Goal: Communication & Community: Ask a question

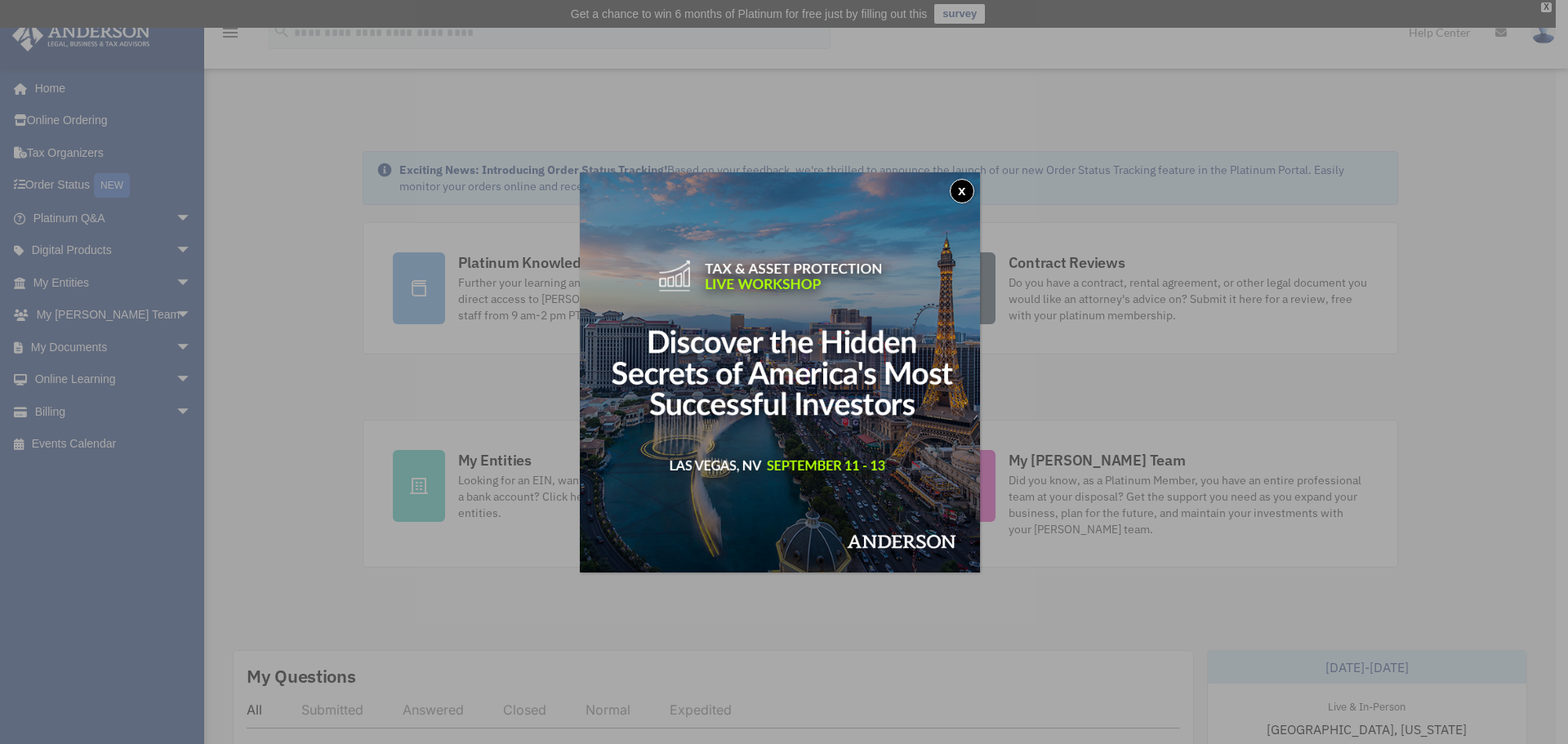
click at [1546, 4] on div "x" at bounding box center [784, 372] width 1568 height 744
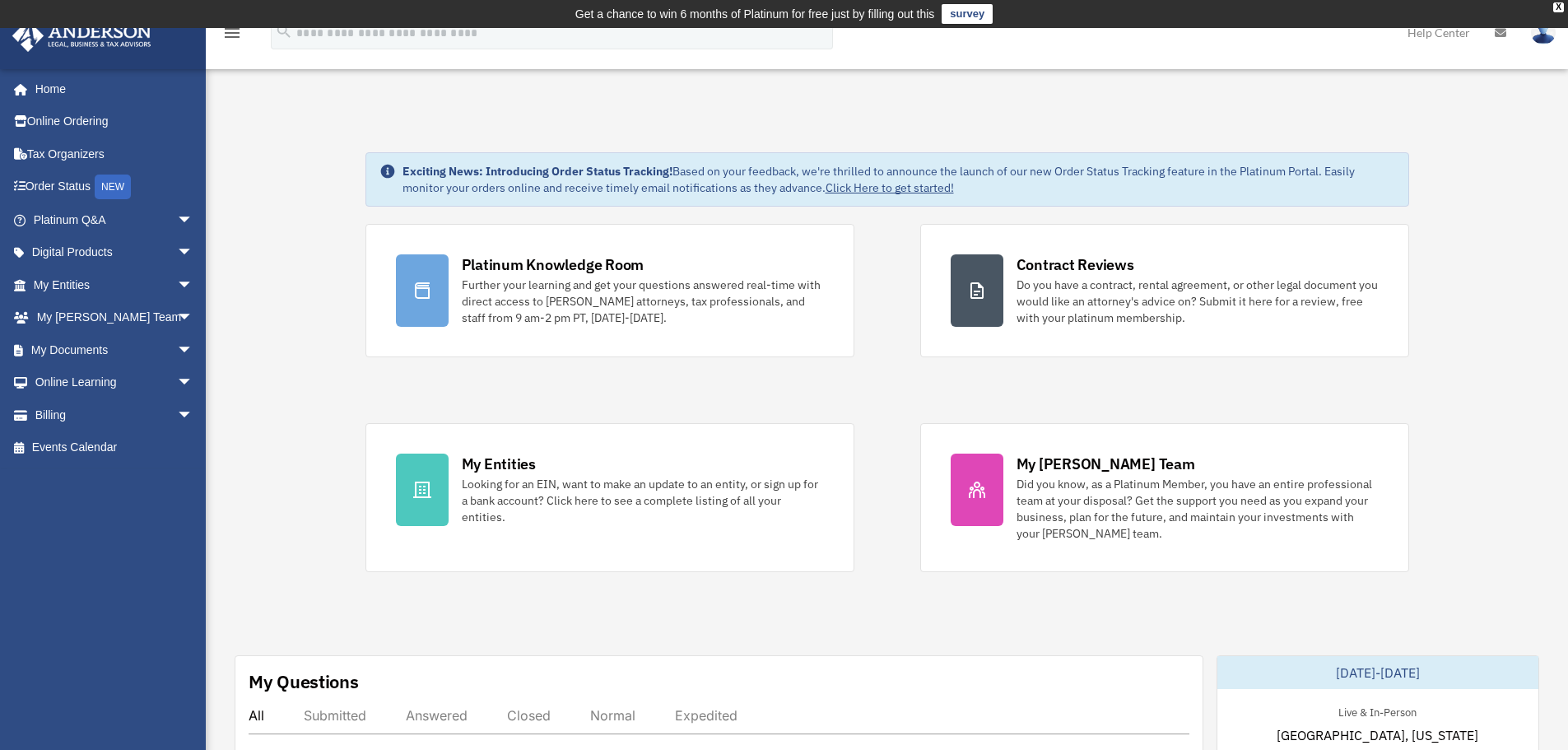
click at [1553, 10] on div "X" at bounding box center [1558, 8] width 11 height 10
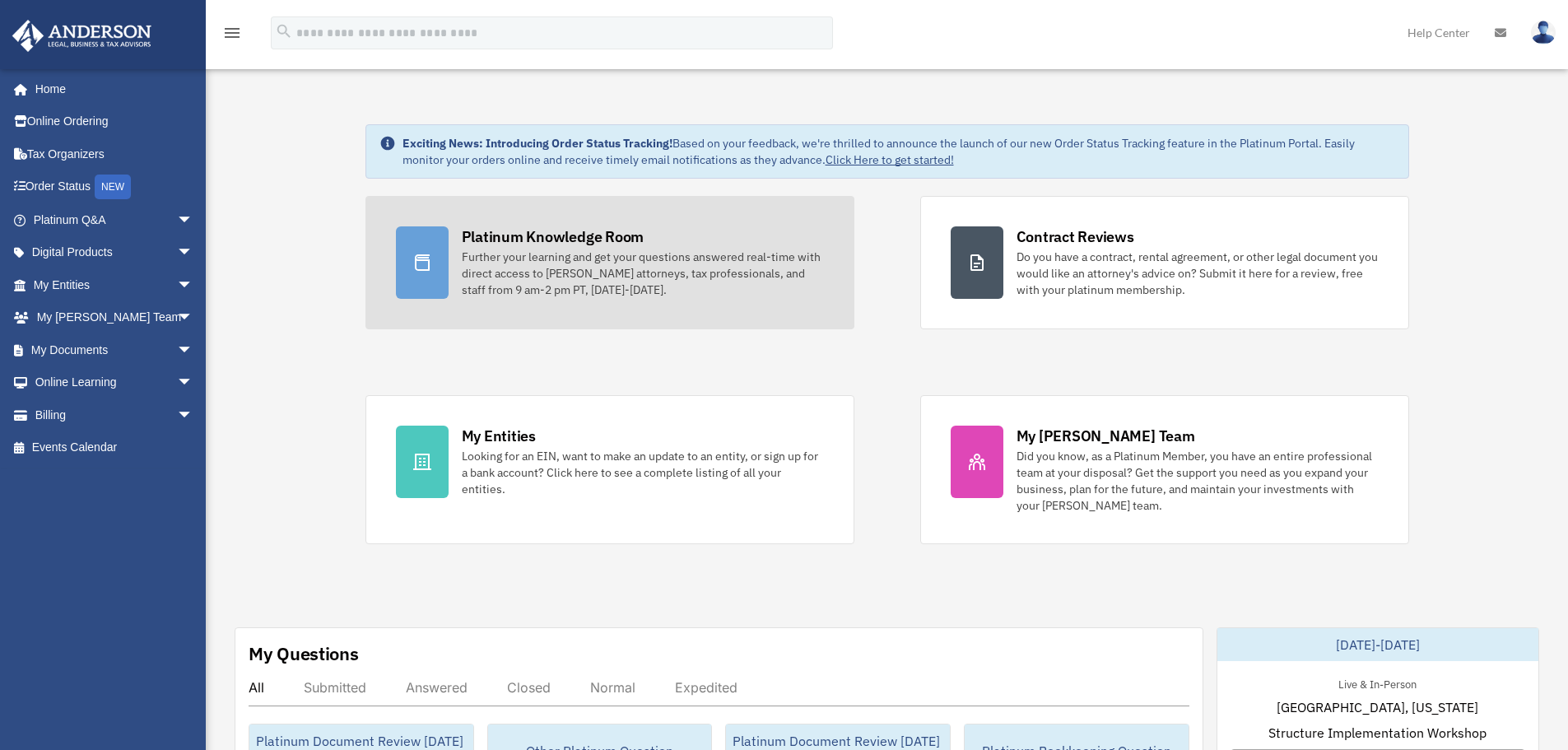
click at [690, 251] on div "Further your learning and get your questions answered real-time with direct acc…" at bounding box center [642, 273] width 362 height 49
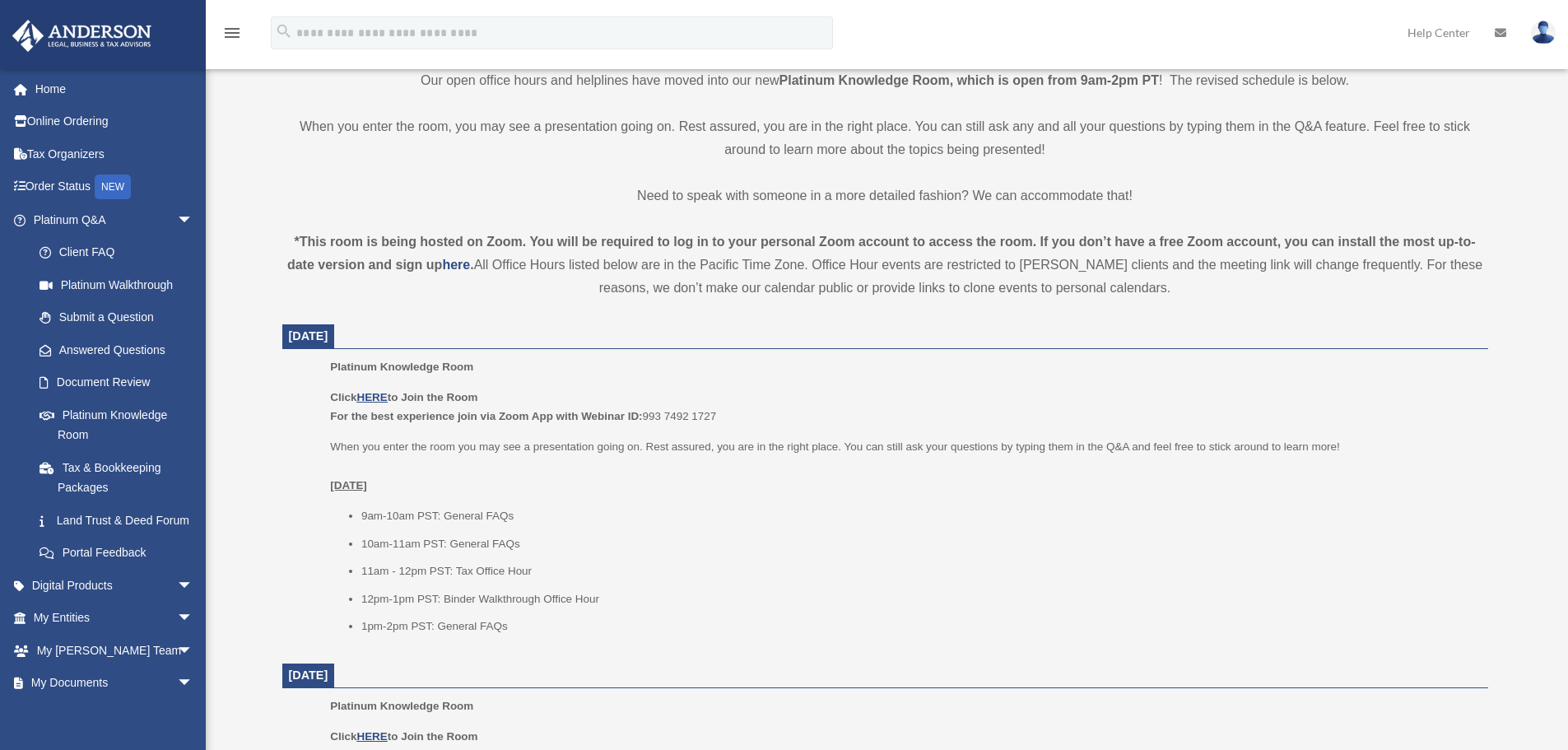
scroll to position [411, 0]
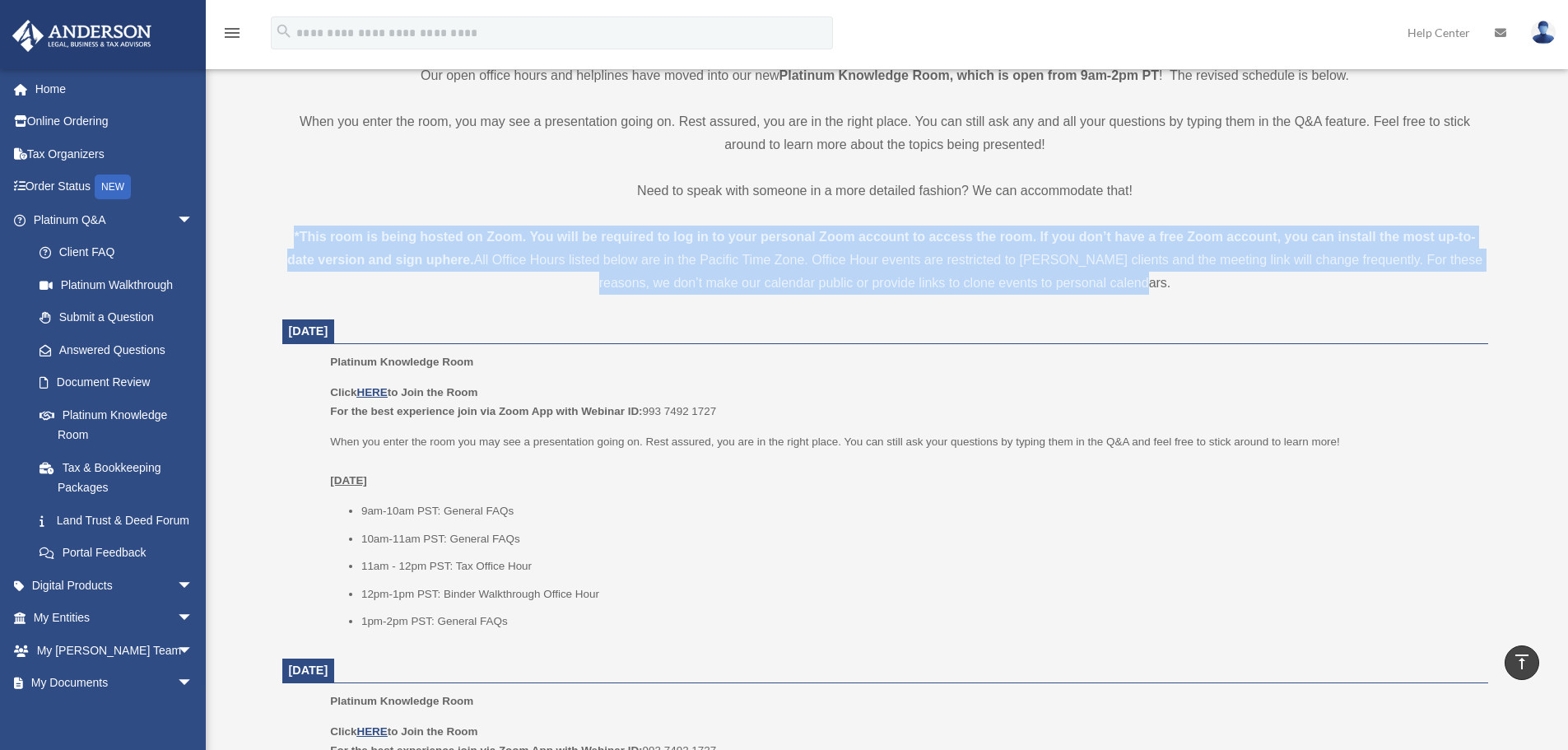
drag, startPoint x: 1153, startPoint y: 282, endPoint x: 752, endPoint y: 256, distance: 401.8
click at [293, 236] on div "*This room is being hosted on Zoom. You will be required to log in to your pers…" at bounding box center [885, 259] width 1205 height 69
click at [1158, 280] on div "*This room is being hosted on Zoom. You will be required to log in to your pers…" at bounding box center [885, 259] width 1205 height 69
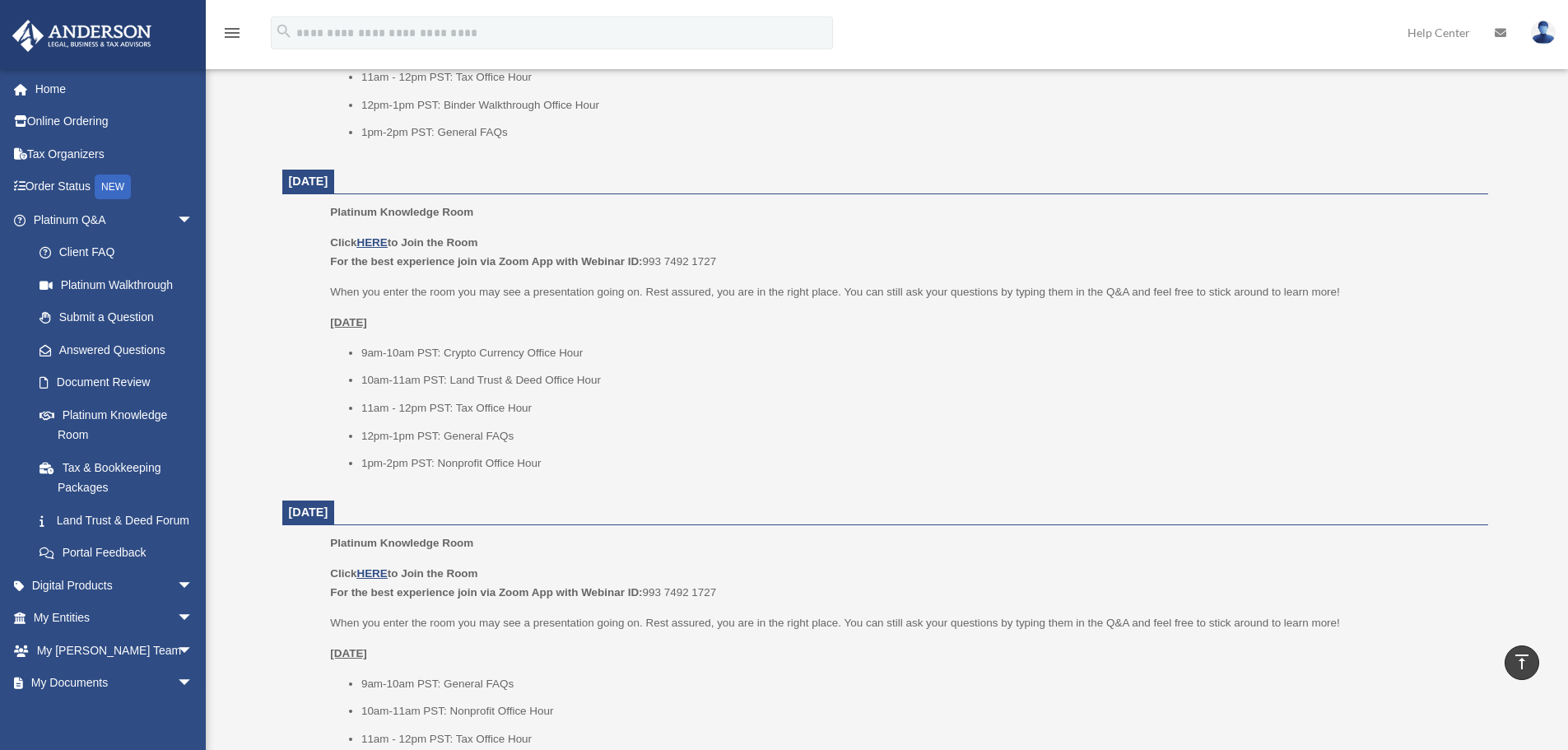
scroll to position [905, 0]
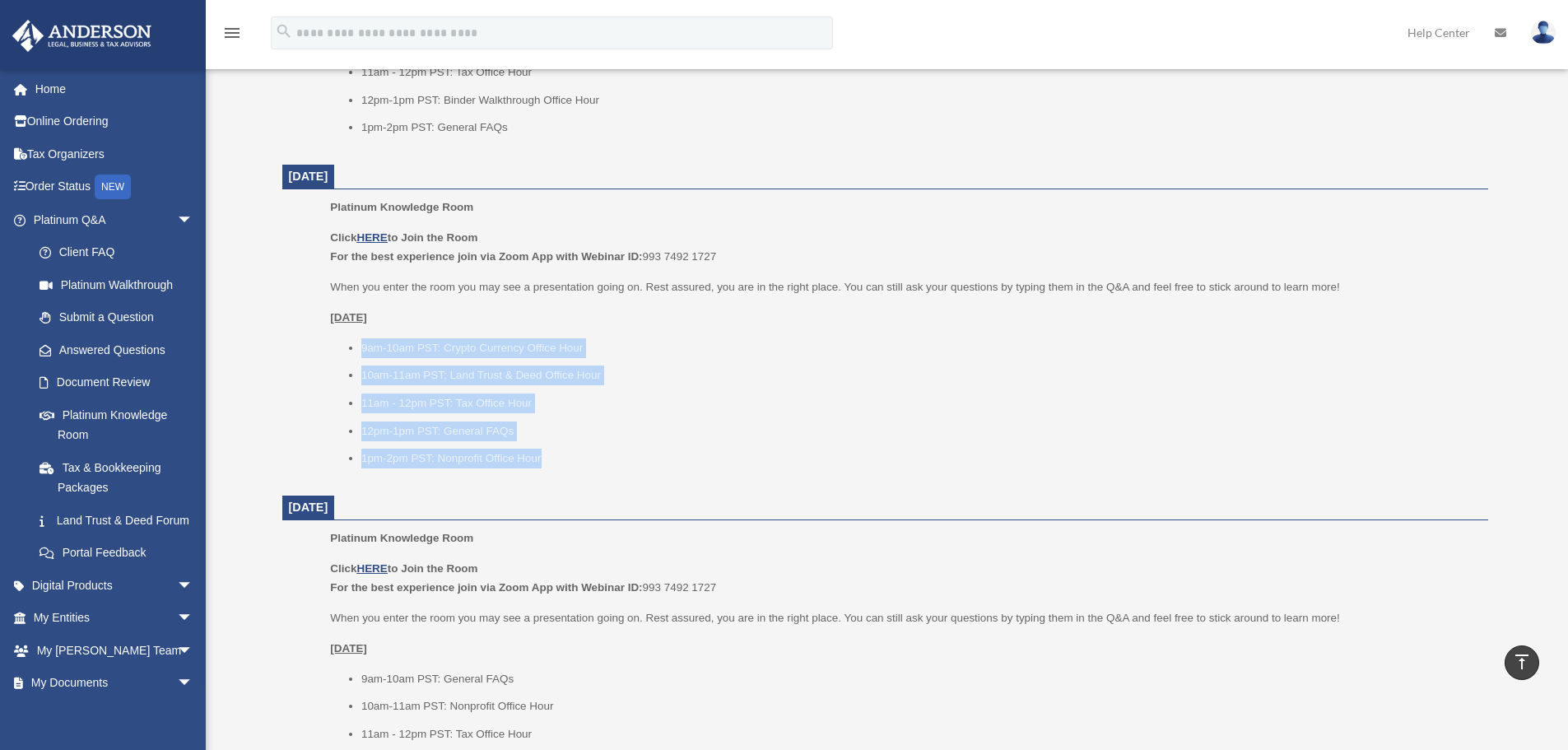
drag, startPoint x: 360, startPoint y: 346, endPoint x: 628, endPoint y: 451, distance: 287.8
click at [628, 451] on ul "9am-10am PST: Crypto Currency Office Hour 10am-11am PST: Land Trust & Deed Offi…" at bounding box center [903, 403] width 1146 height 130
click at [804, 423] on li "12pm-1pm PST: General FAQs" at bounding box center [918, 431] width 1115 height 20
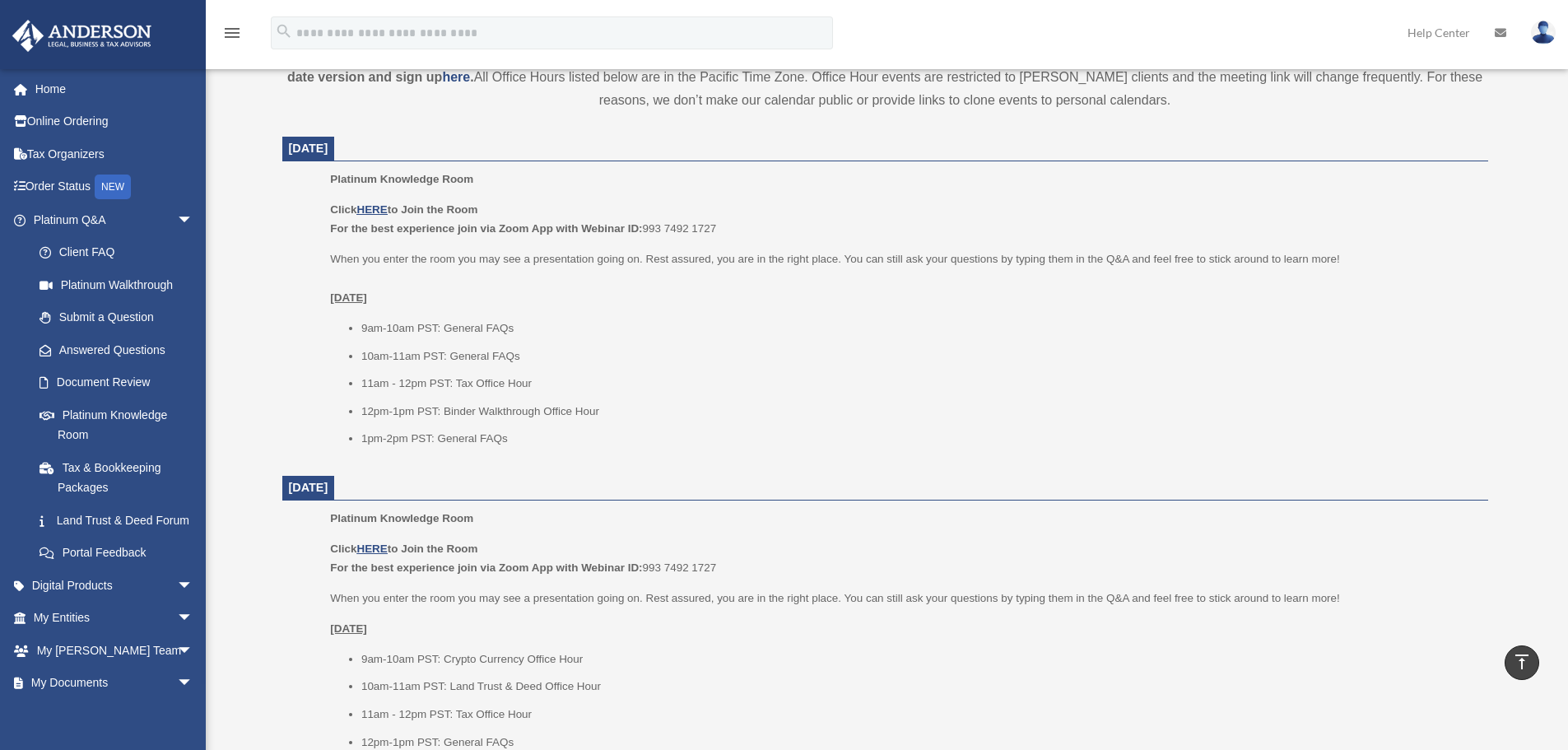
scroll to position [494, 0]
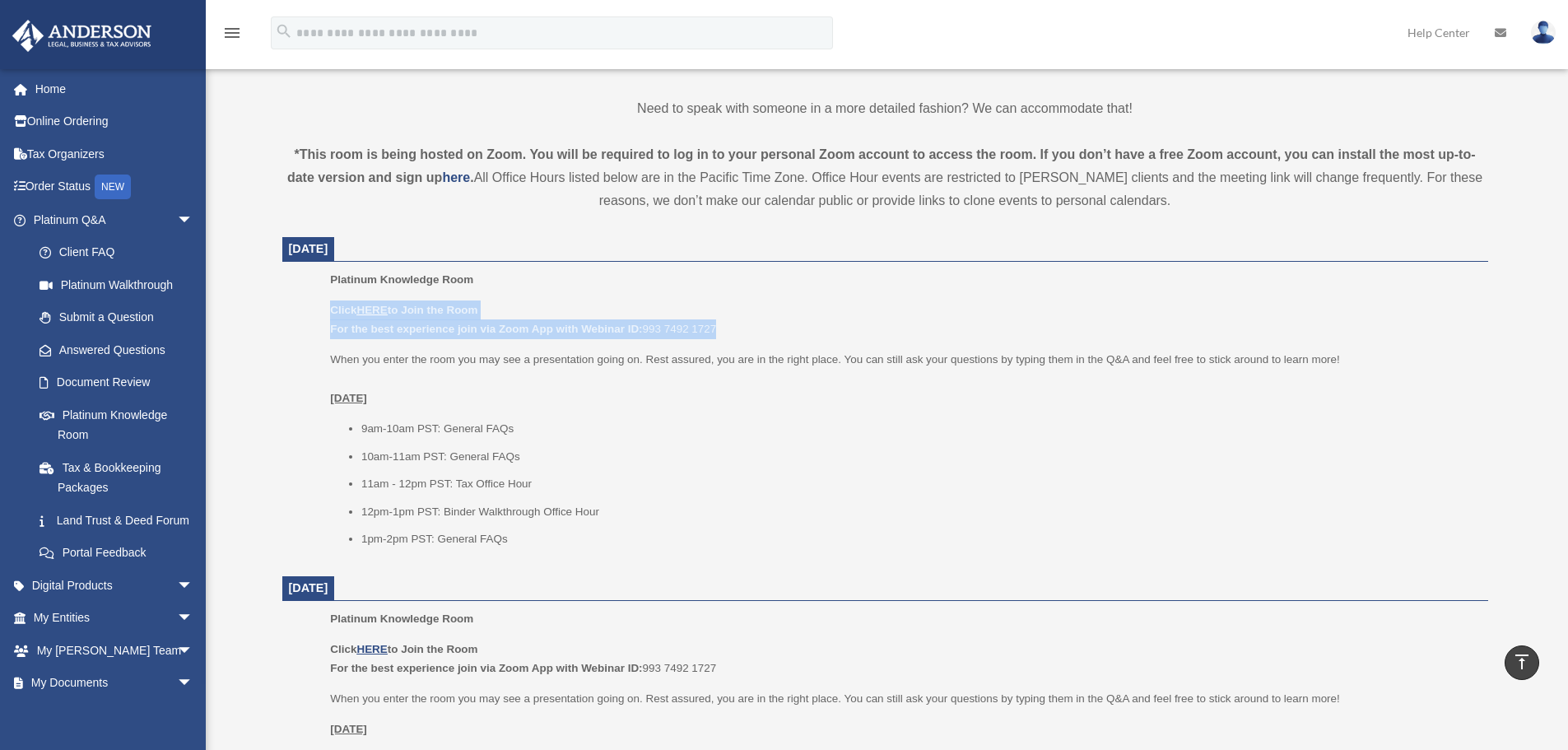
drag, startPoint x: 303, startPoint y: 305, endPoint x: 777, endPoint y: 335, distance: 474.9
click at [777, 335] on ul "Platinum Knowledge Room Click HERE to Join the Room For the best experience joi…" at bounding box center [885, 415] width 1182 height 290
click at [777, 335] on p "Click HERE to Join the Room For the best experience join via Zoom App with Webi…" at bounding box center [903, 319] width 1146 height 38
drag, startPoint x: 314, startPoint y: 295, endPoint x: 767, endPoint y: 325, distance: 454.0
click at [767, 325] on ul "Platinum Knowledge Room Click HERE to Join the Room For the best experience joi…" at bounding box center [885, 415] width 1182 height 290
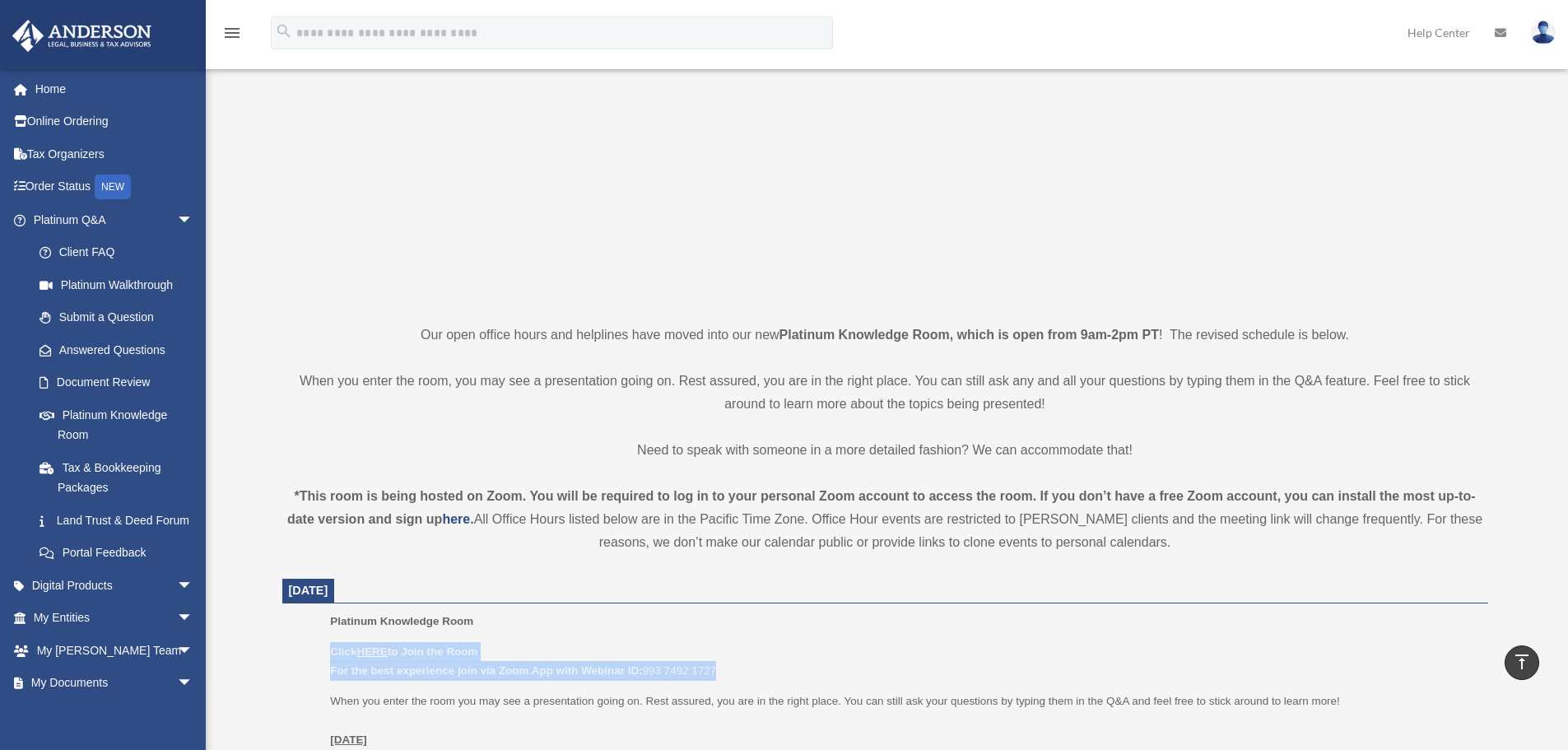
scroll to position [0, 0]
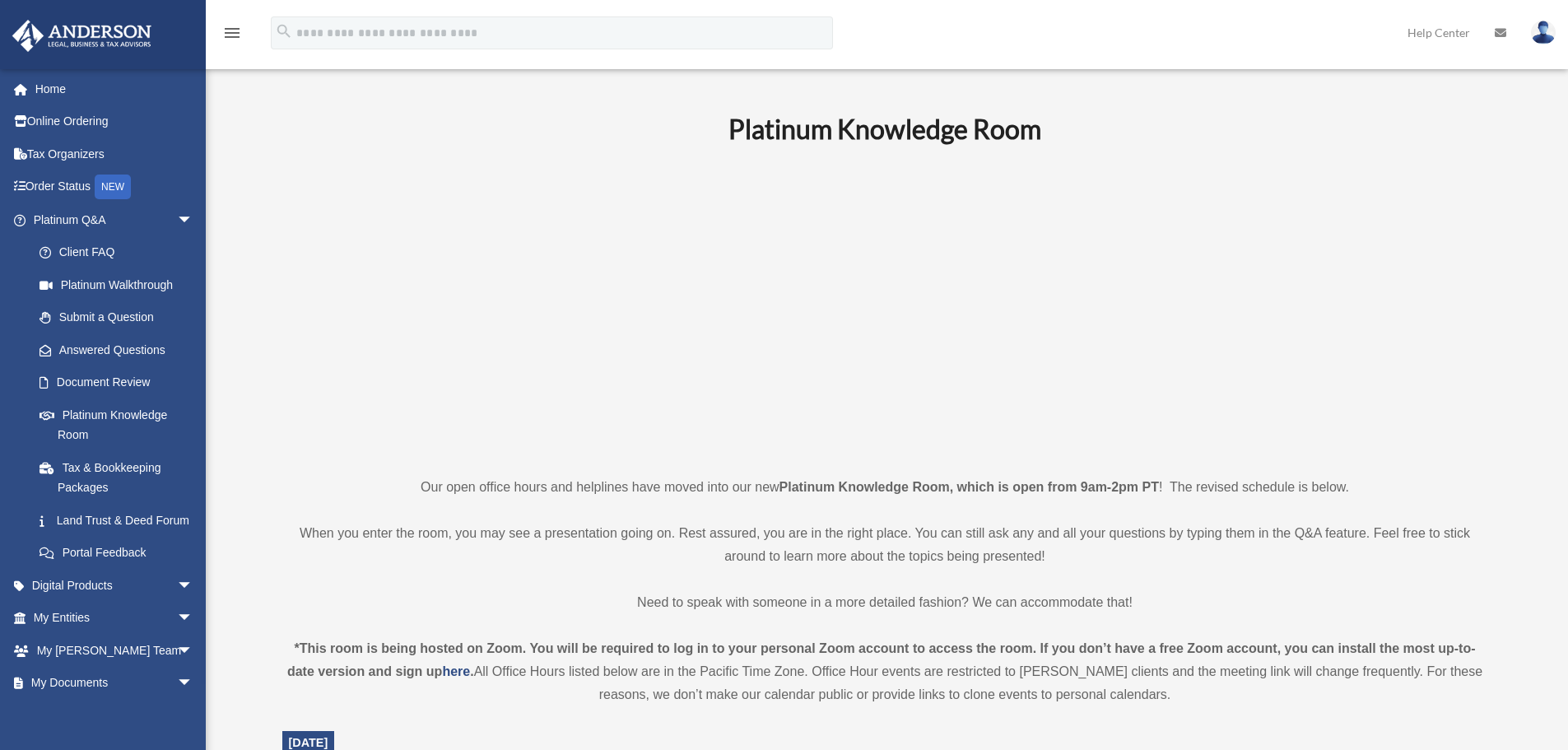
click at [519, 129] on h1 "Platinum Knowledge Room" at bounding box center [885, 129] width 1205 height 37
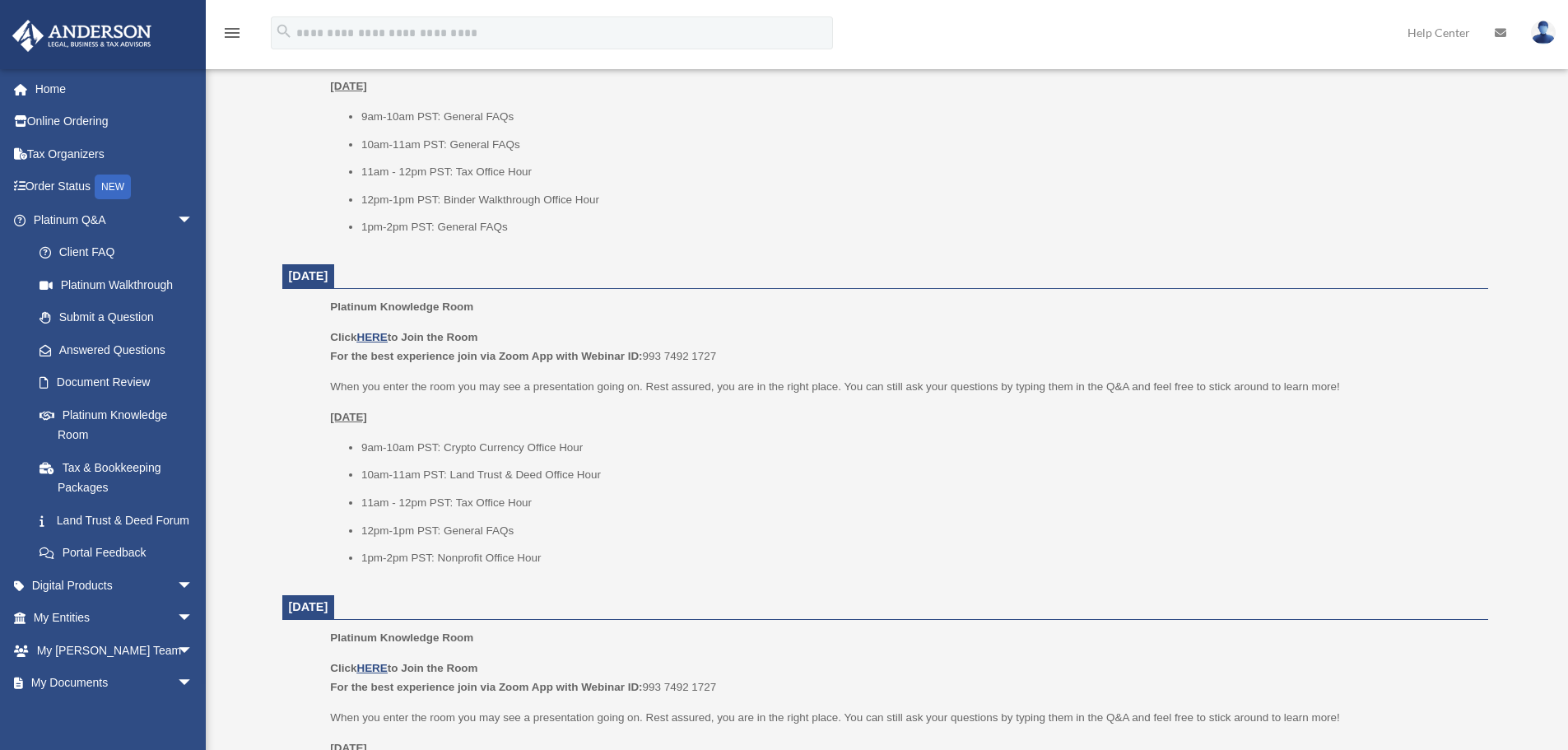
scroll to position [988, 0]
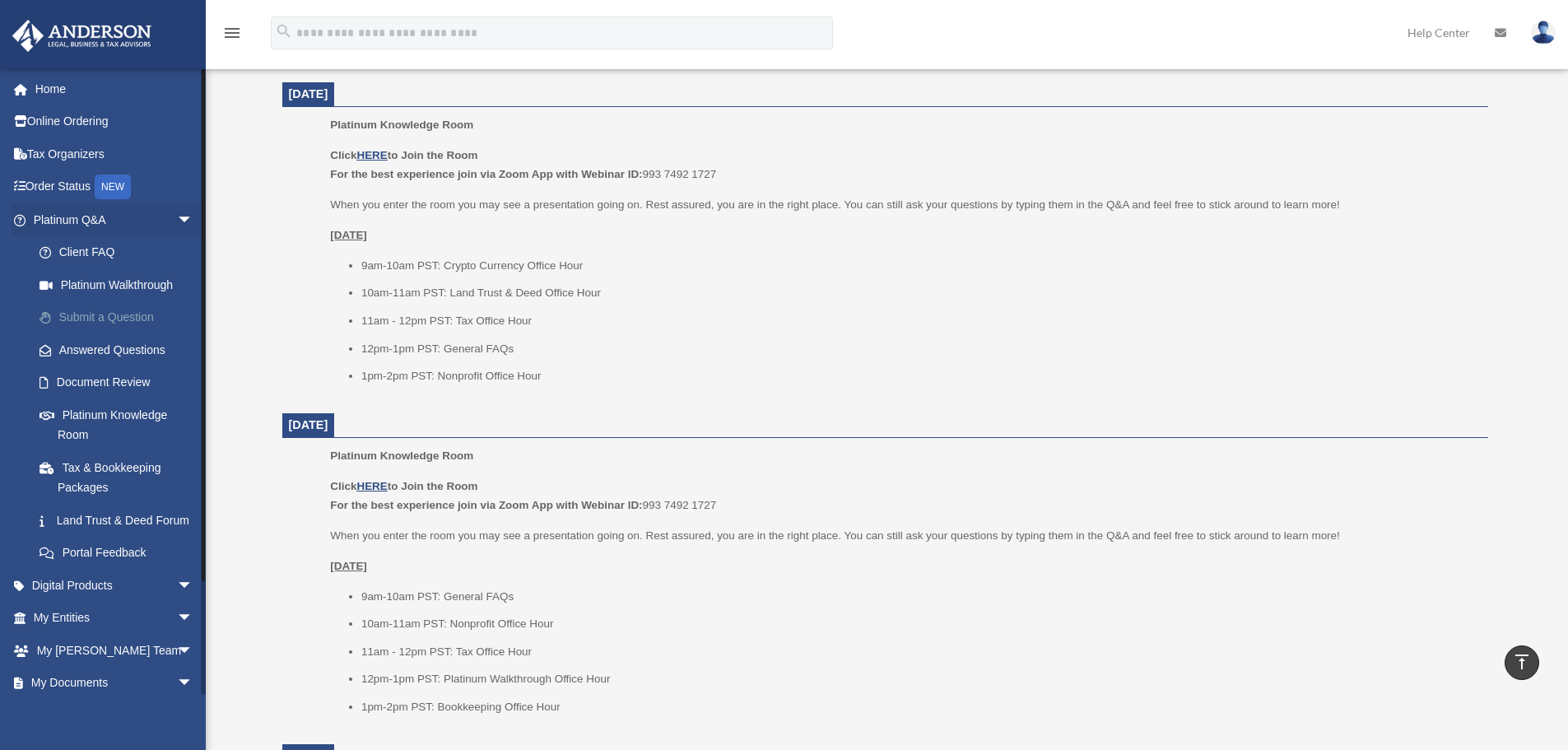
click at [145, 313] on link "Submit a Question" at bounding box center [120, 317] width 195 height 33
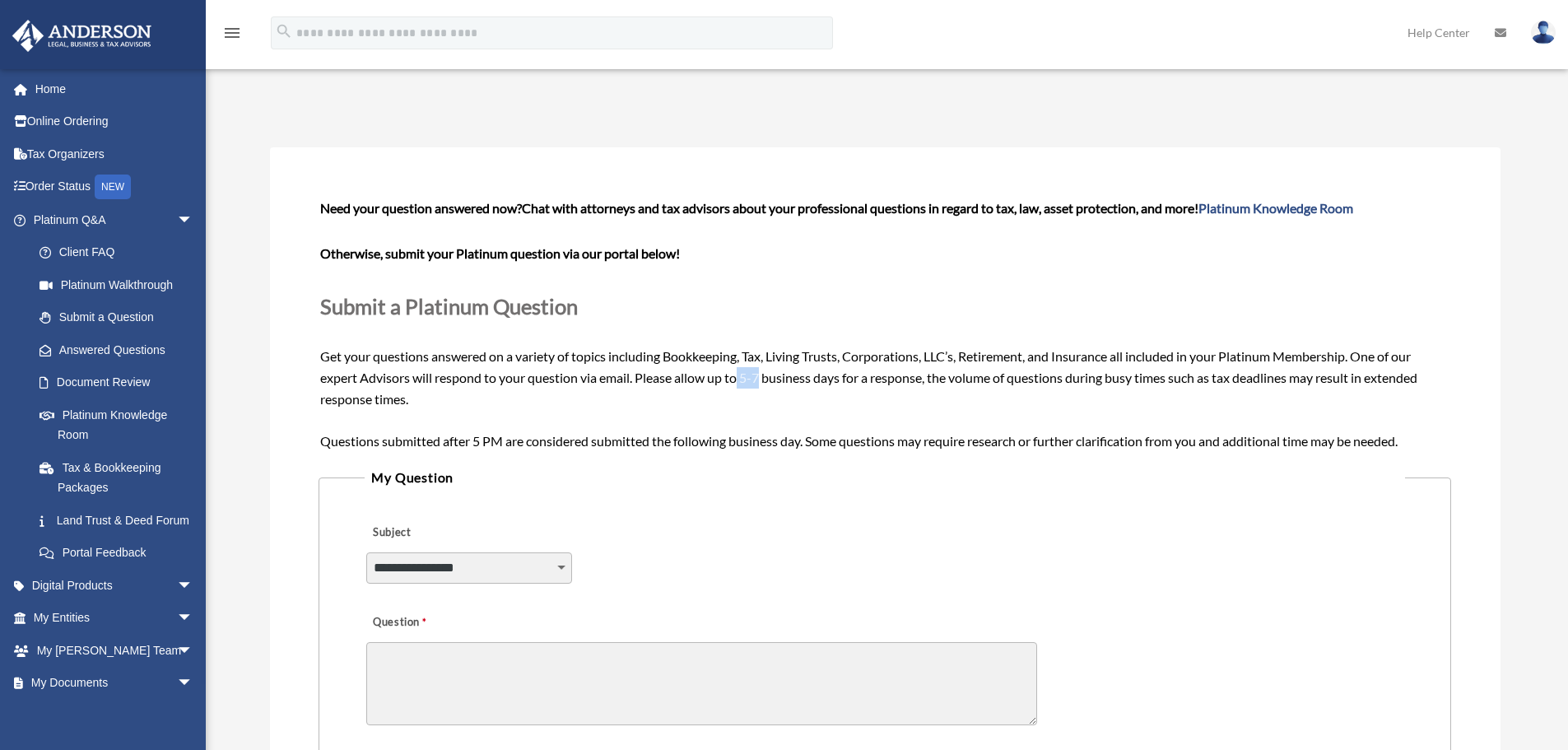
drag, startPoint x: 740, startPoint y: 381, endPoint x: 764, endPoint y: 379, distance: 24.1
click at [764, 379] on span "Need your question answered now? Chat with attorneys and tax advisors about you…" at bounding box center [884, 323] width 1129 height 247
click at [880, 102] on div "Submit A Question date_range Published on Last updated June 7, 2024 May 11, 202…" at bounding box center [885, 622] width 1255 height 1061
click at [818, 100] on div "Submit A Question date_range Published on Last updated June 7, 2024 May 11, 202…" at bounding box center [885, 622] width 1255 height 1061
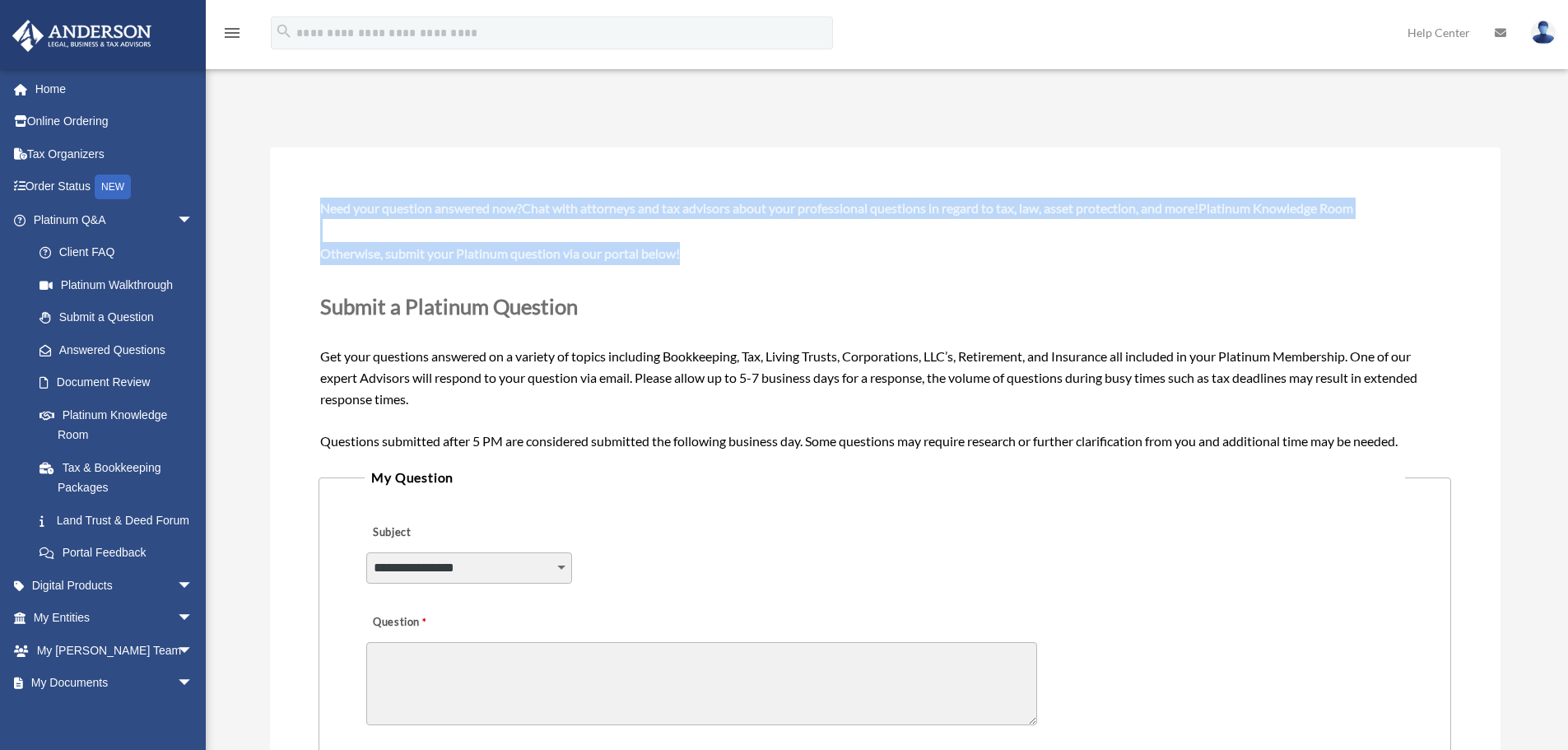
drag, startPoint x: 321, startPoint y: 201, endPoint x: 782, endPoint y: 255, distance: 464.2
click at [782, 255] on span "Need your question answered now? Chat with attorneys and tax advisors about you…" at bounding box center [884, 323] width 1129 height 247
click at [859, 254] on p "Otherwise, submit your Platinum question via our portal below!" at bounding box center [884, 253] width 1129 height 23
drag, startPoint x: 317, startPoint y: 201, endPoint x: 703, endPoint y: 245, distance: 388.5
click at [703, 245] on div "**********" at bounding box center [885, 618] width 1230 height 940
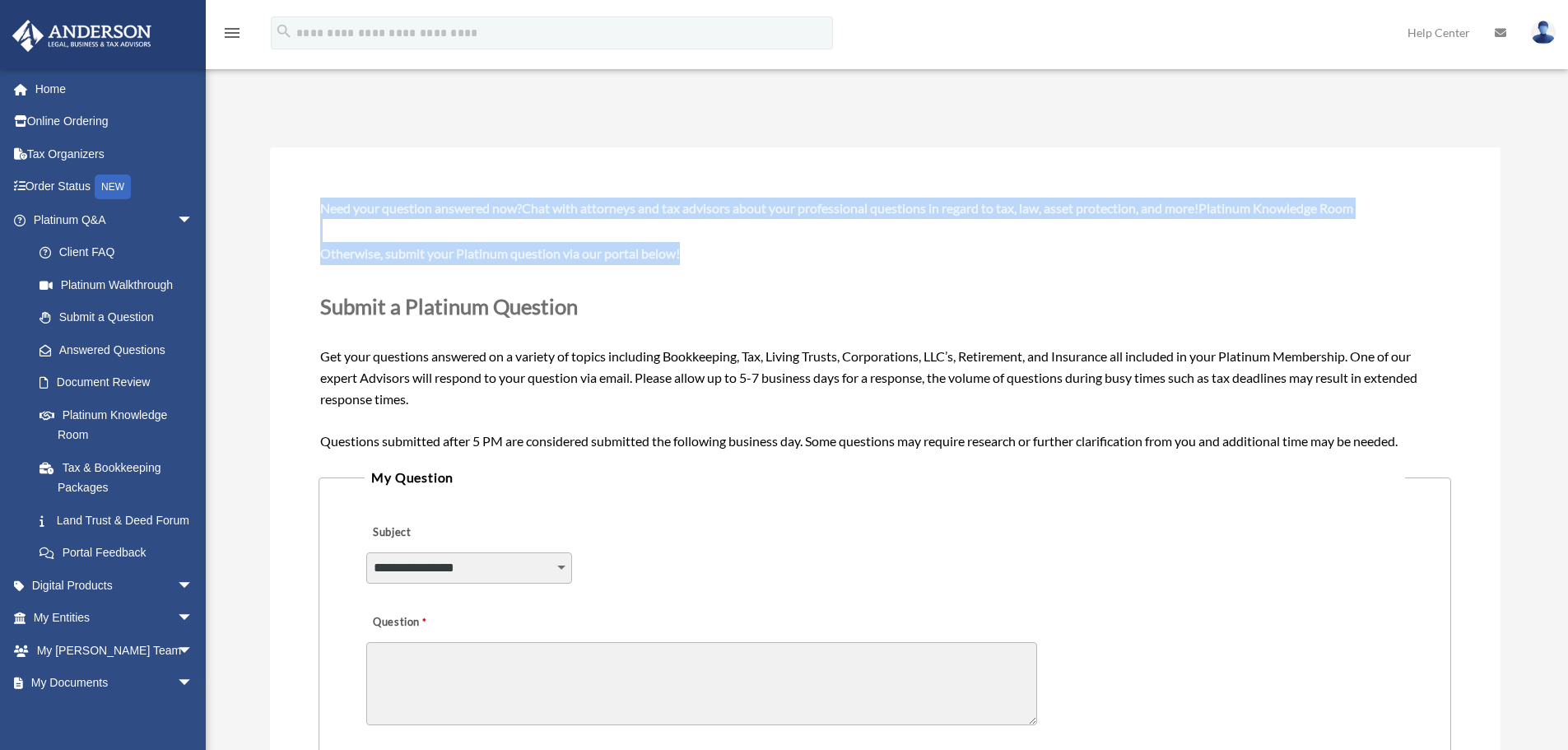
click at [943, 204] on span "Chat with attorneys and tax advisors about your professional questions in regar…" at bounding box center [938, 207] width 831 height 15
drag, startPoint x: 321, startPoint y: 195, endPoint x: 781, endPoint y: 279, distance: 467.6
click at [781, 279] on div "**********" at bounding box center [885, 618] width 1230 height 940
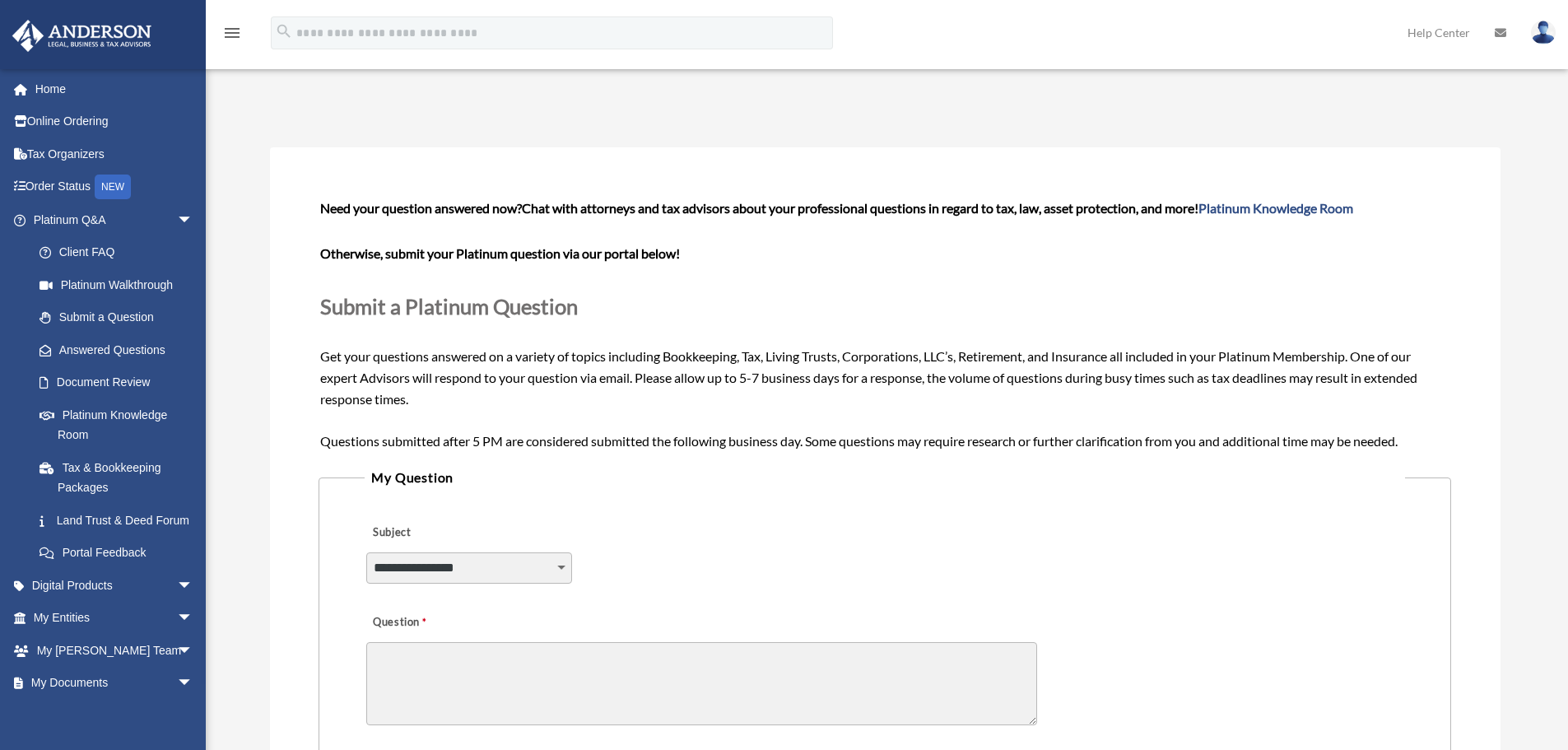
click at [913, 318] on p "Submit a Platinum Question" at bounding box center [884, 306] width 1129 height 37
click at [122, 381] on link "Document Review" at bounding box center [120, 382] width 195 height 33
